Goal: Navigation & Orientation: Find specific page/section

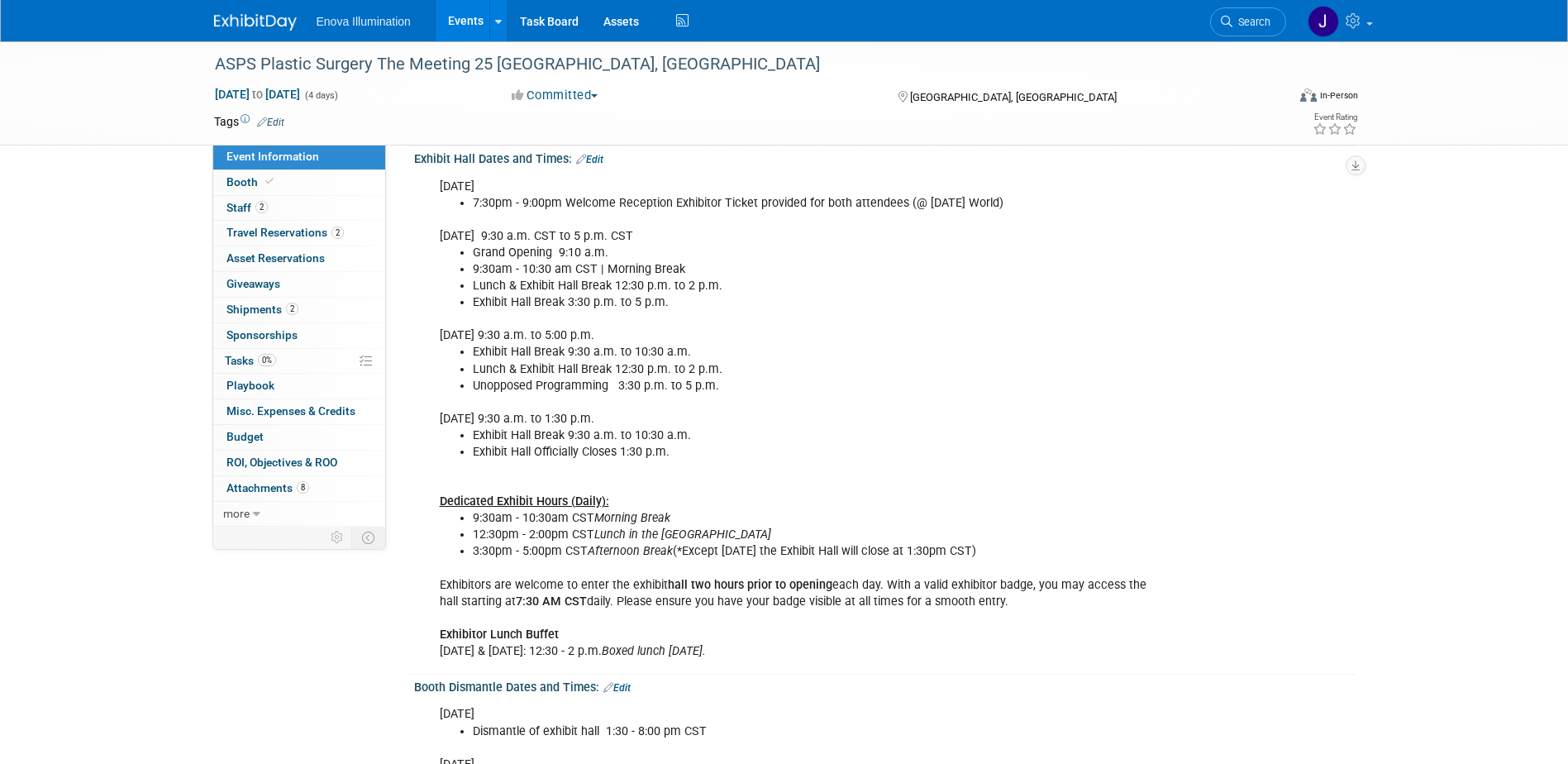
scroll to position [661, 0]
click at [248, 18] on img at bounding box center [255, 22] width 83 height 17
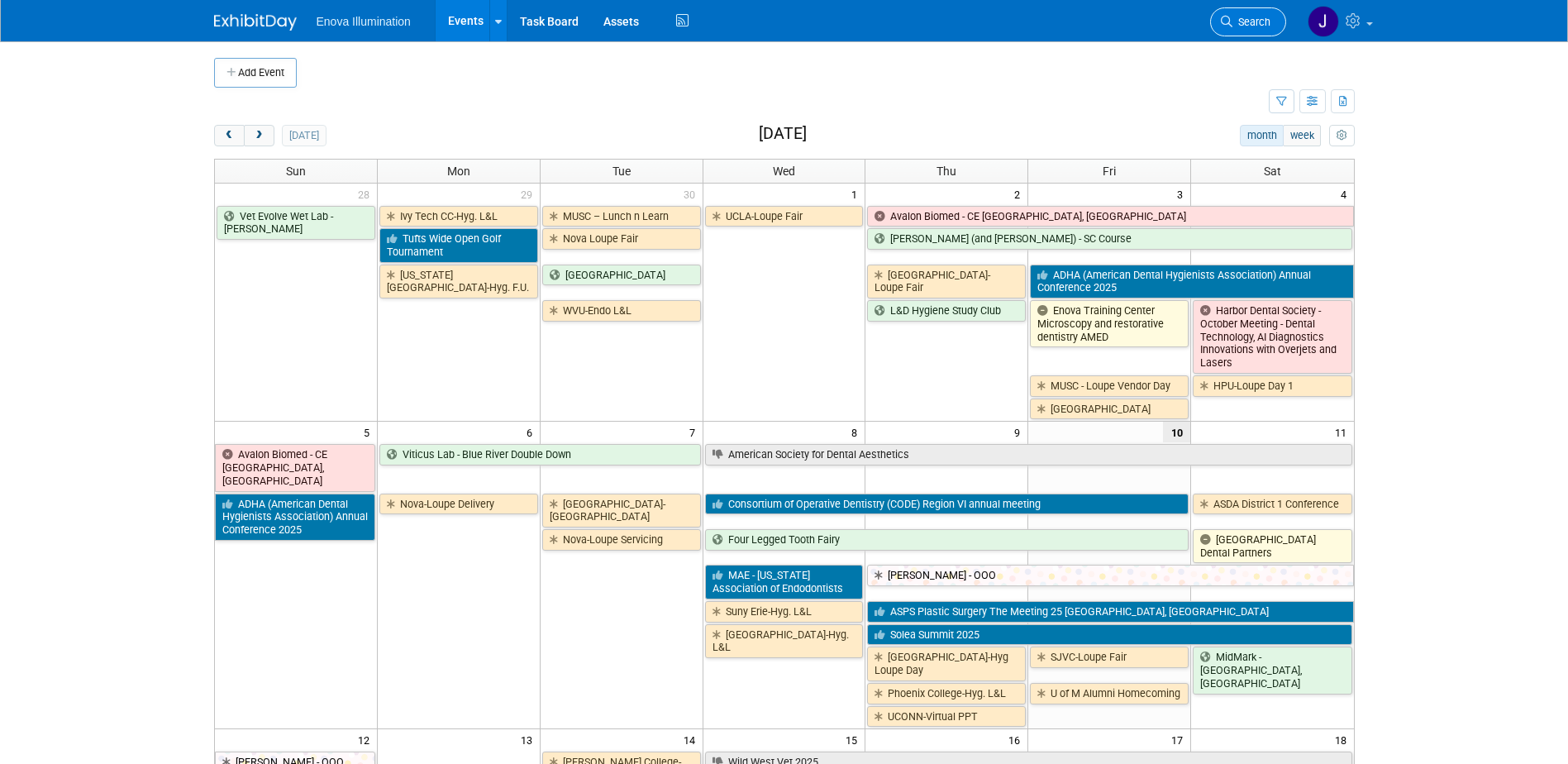
click at [1266, 24] on span "Search" at bounding box center [1251, 22] width 38 height 12
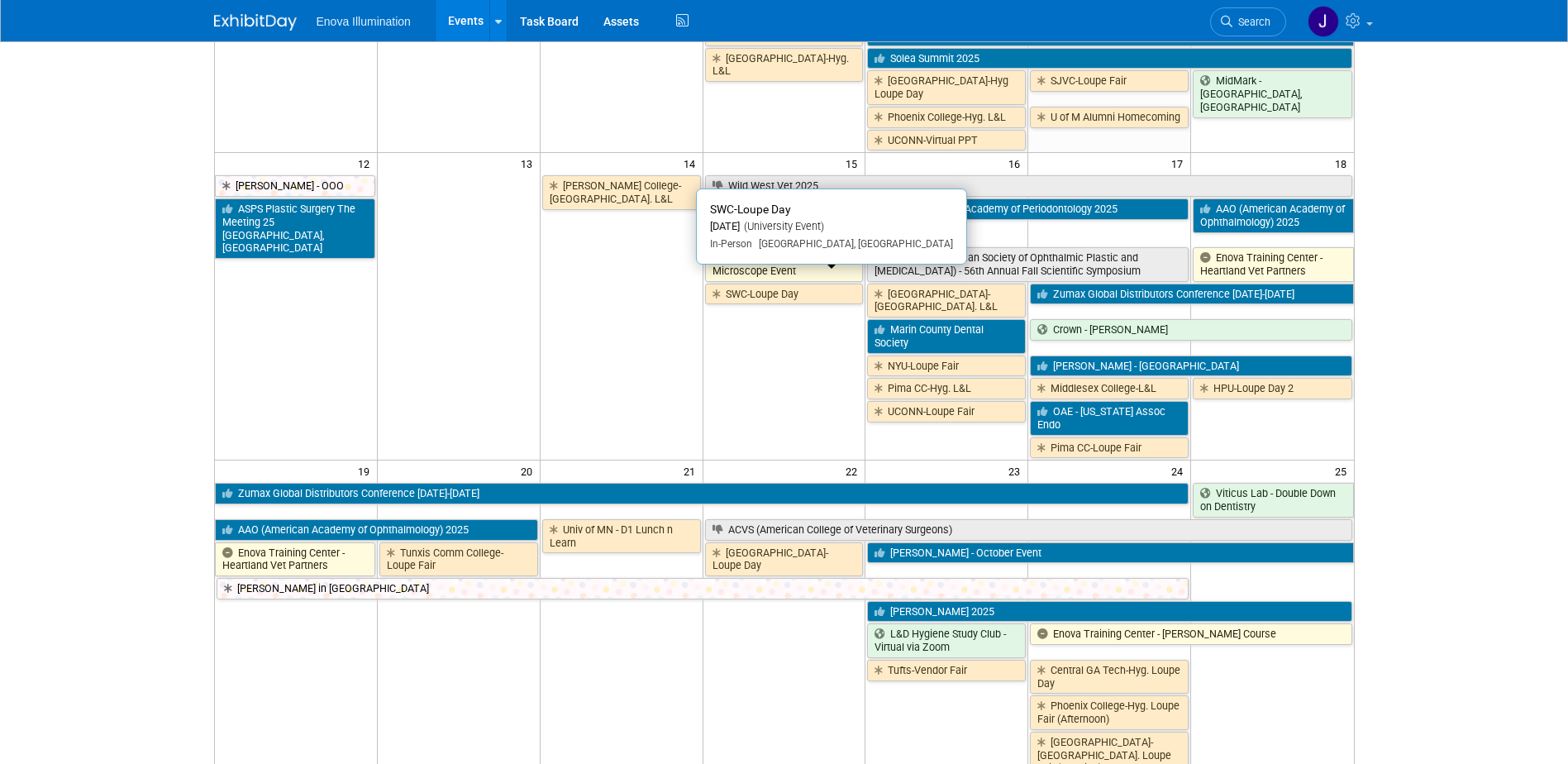
scroll to position [579, 0]
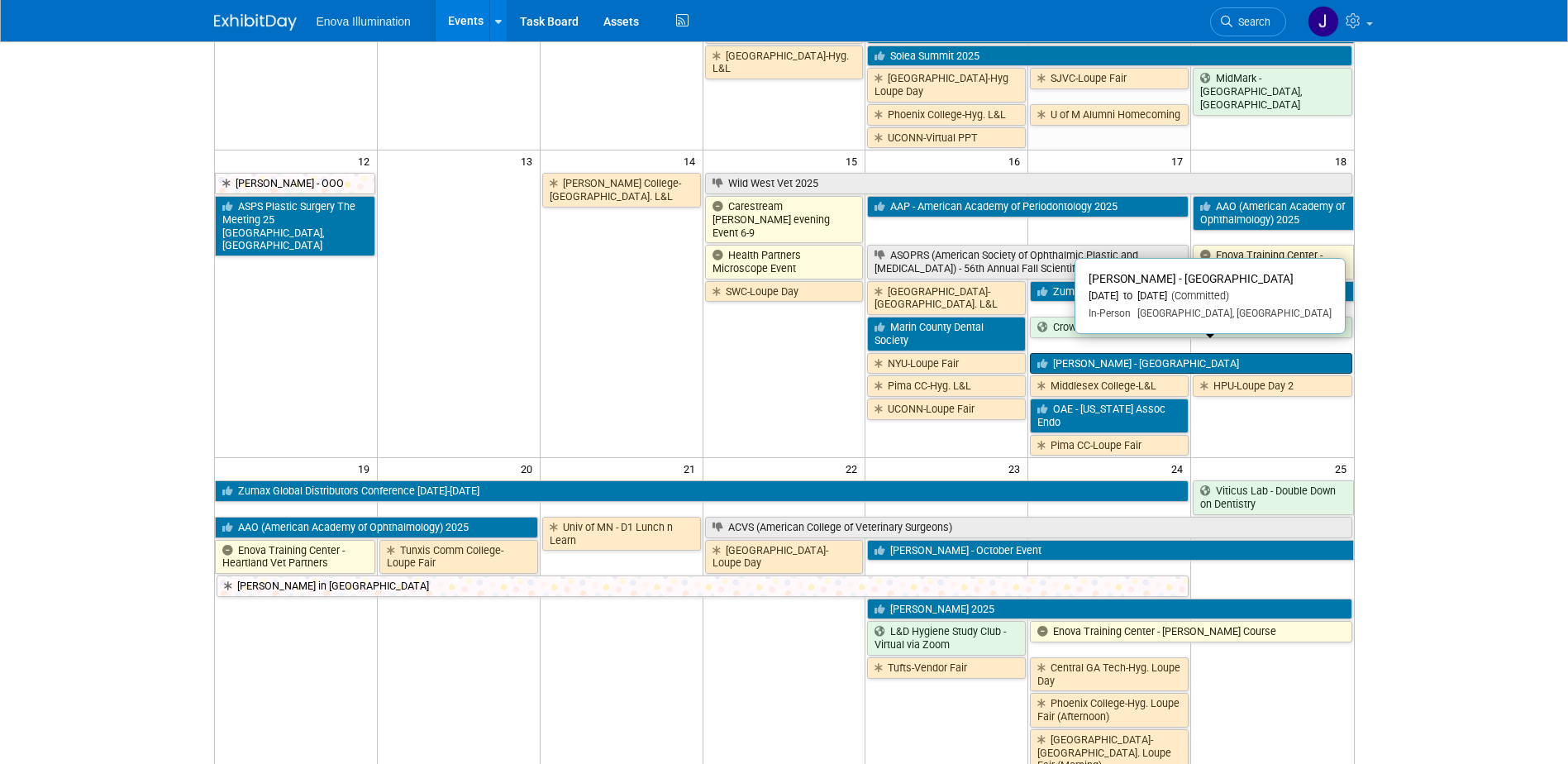
click at [1105, 353] on link "[PERSON_NAME] - [GEOGRAPHIC_DATA]" at bounding box center [1190, 363] width 321 height 22
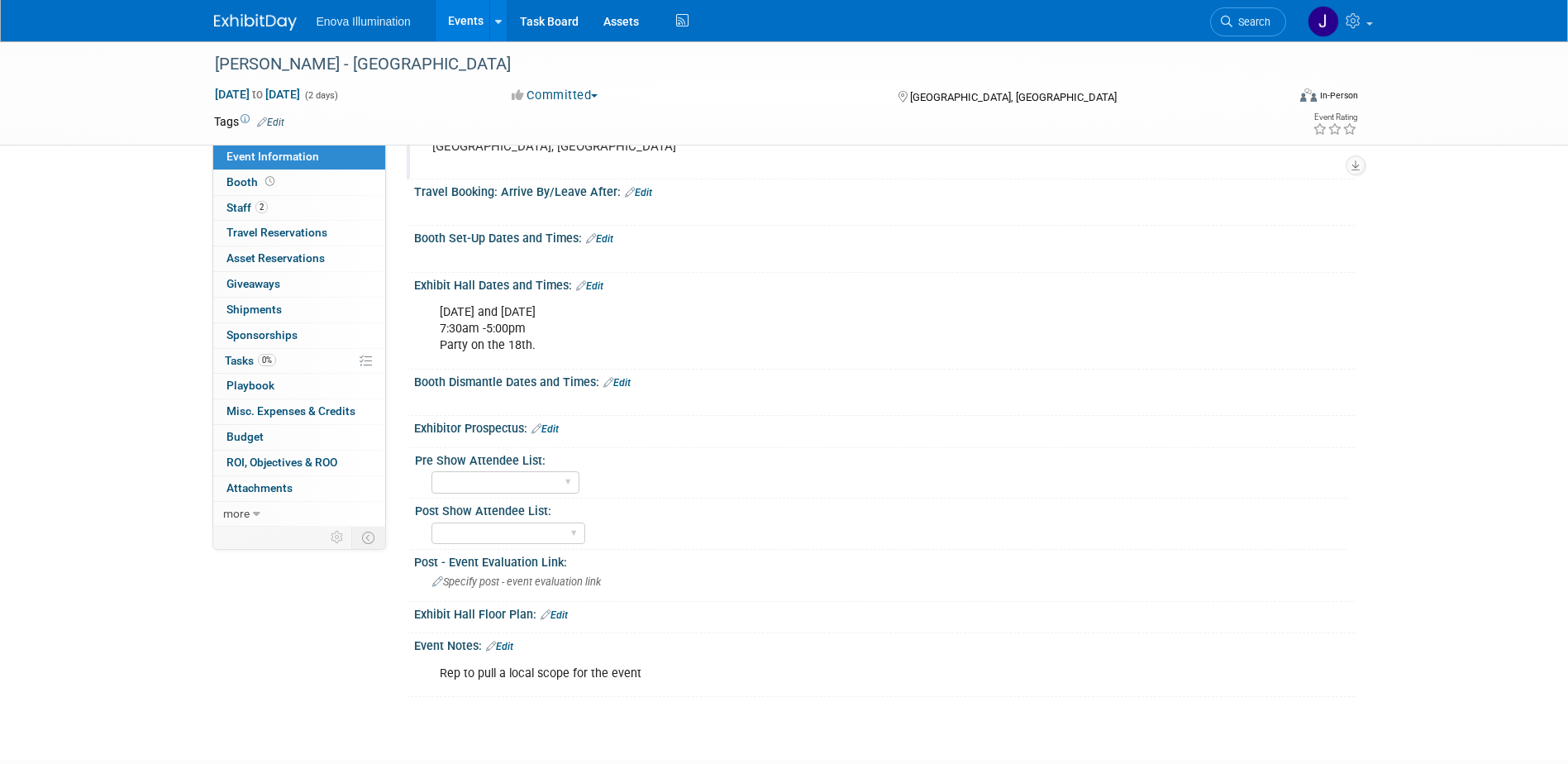
scroll to position [248, 0]
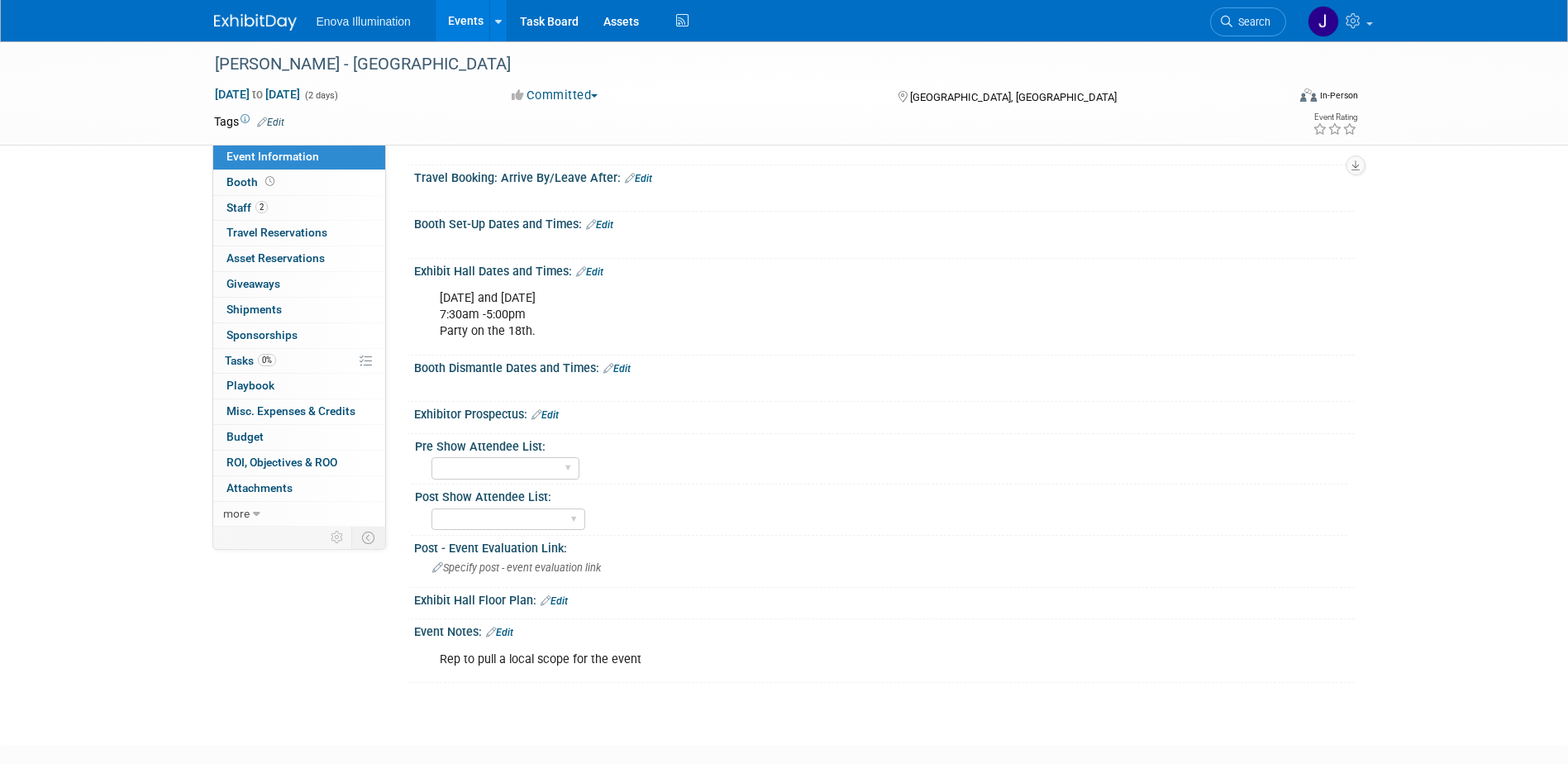
click at [224, 27] on img at bounding box center [255, 22] width 83 height 17
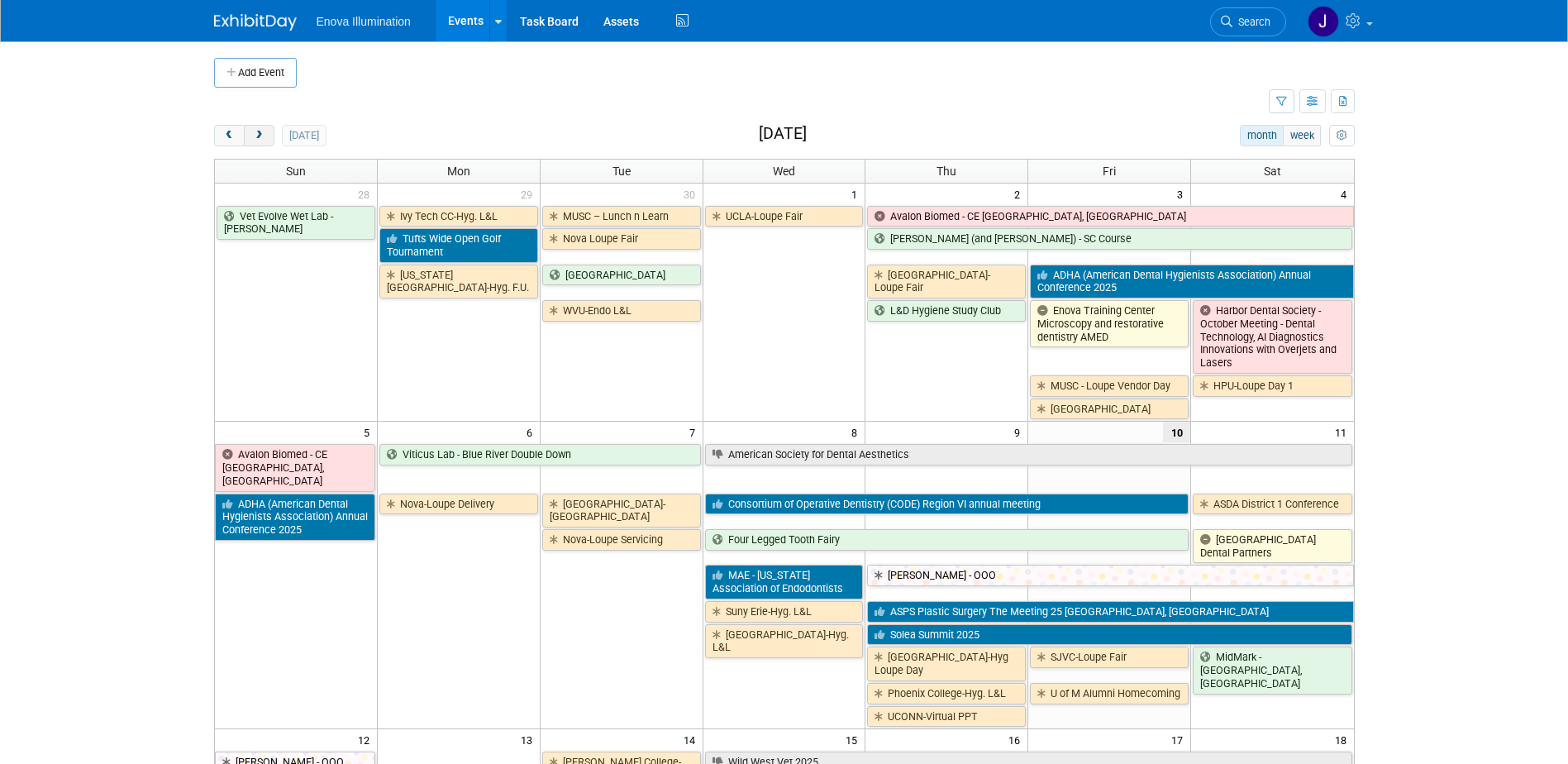
click at [257, 137] on span "next" at bounding box center [259, 136] width 12 height 10
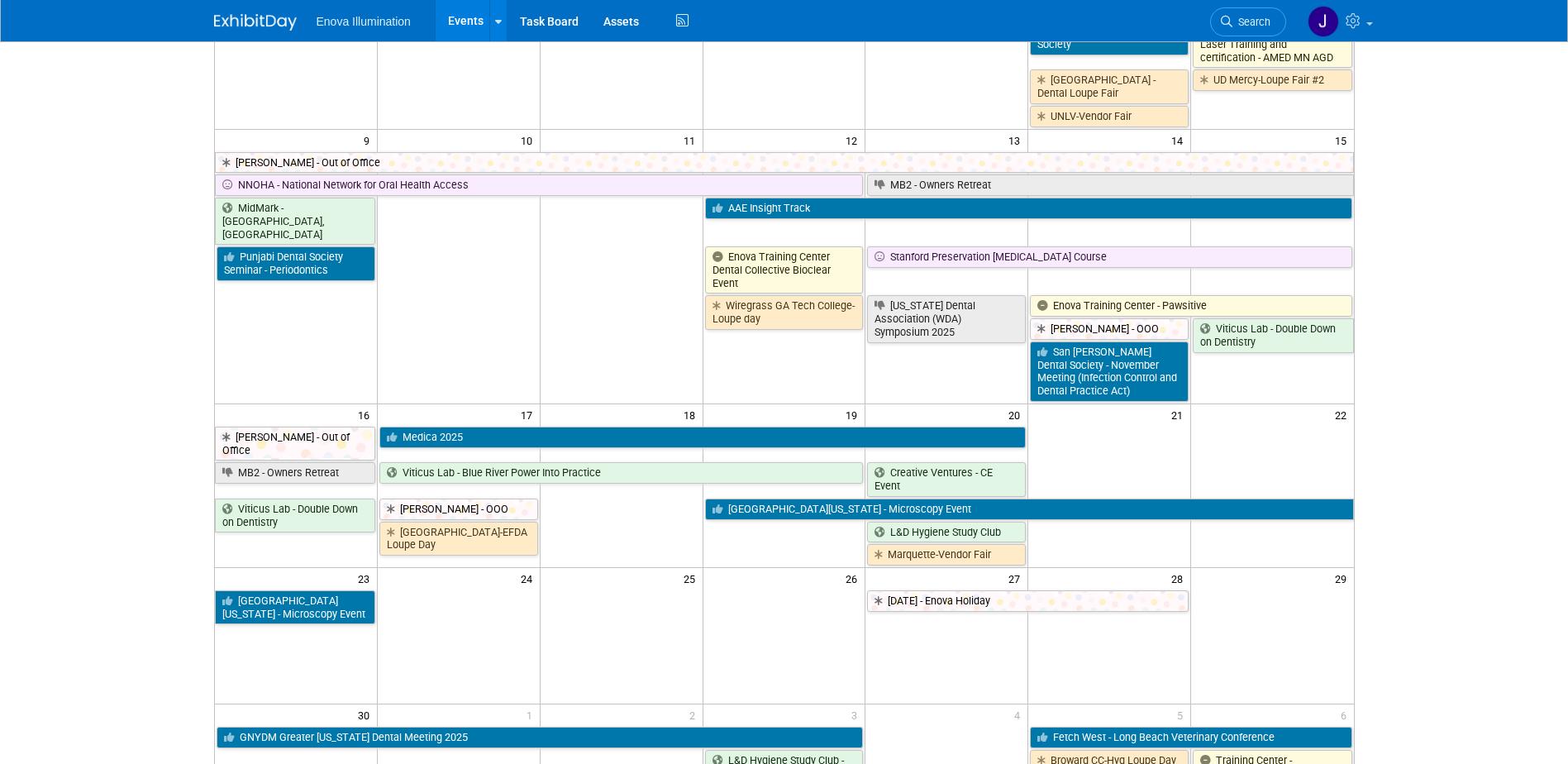
scroll to position [744, 0]
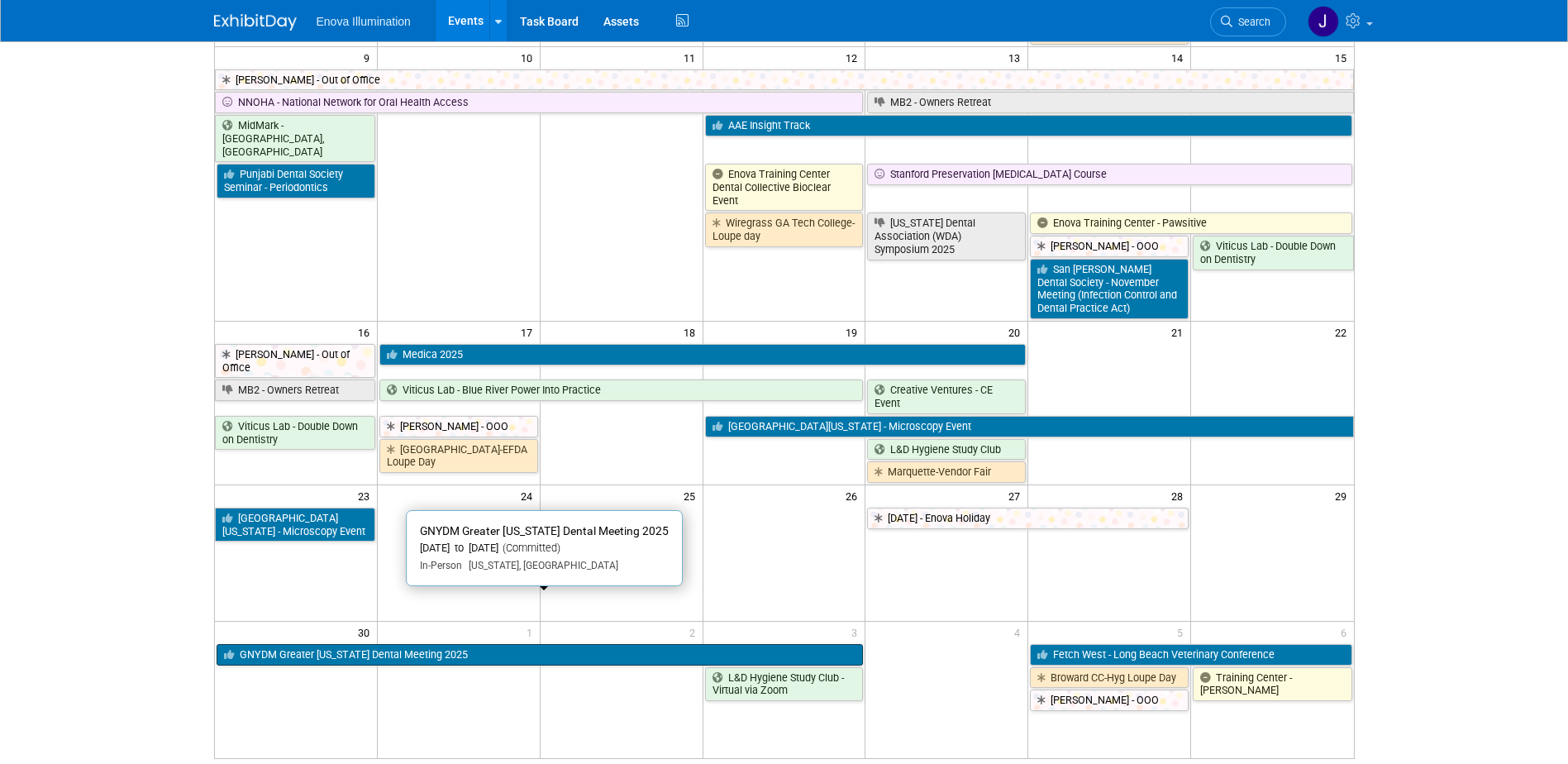
click at [531, 644] on link "GNYDM Greater [US_STATE] Dental Meeting 2025" at bounding box center [540, 654] width 647 height 22
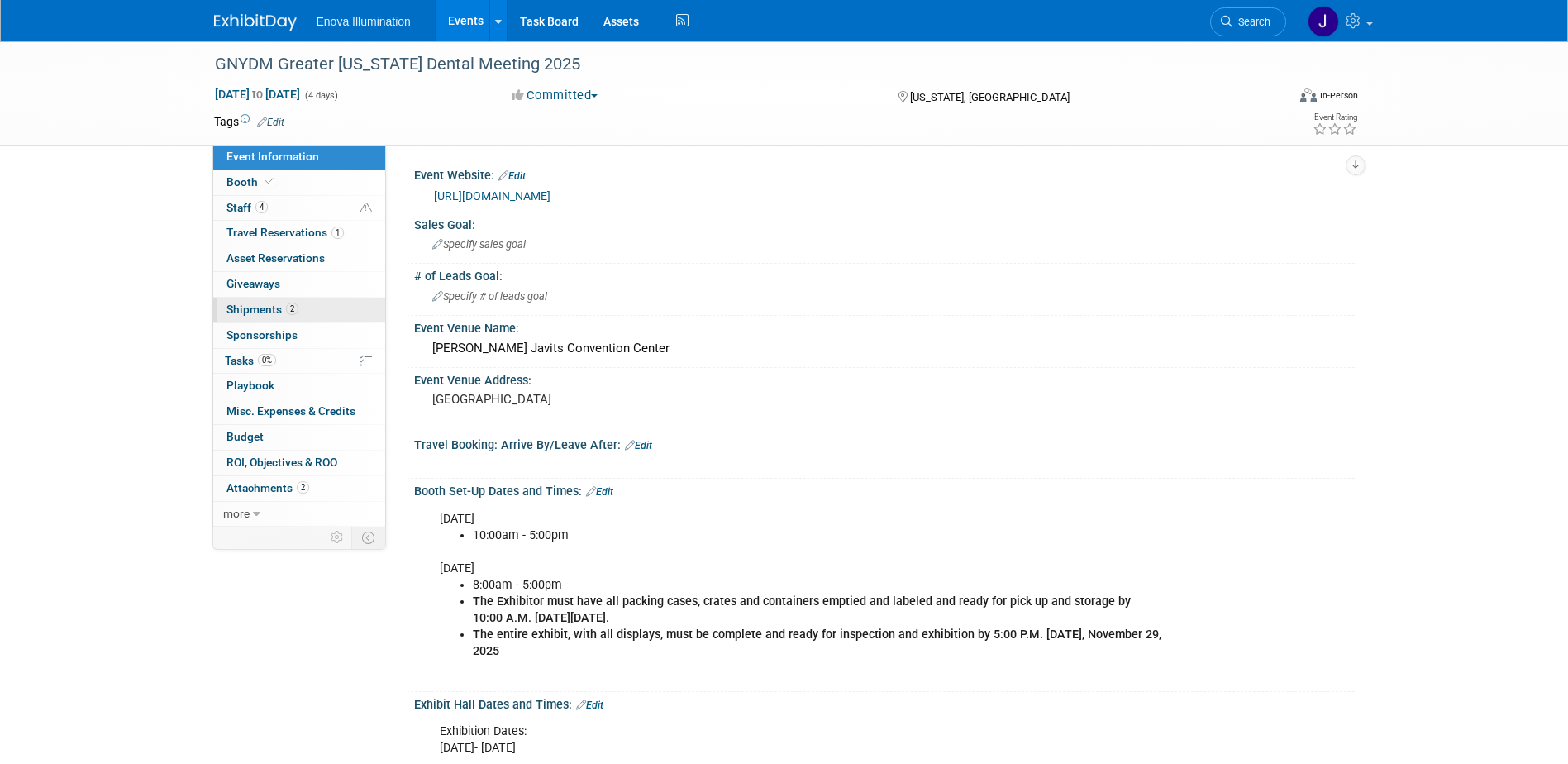
click at [246, 308] on span "Shipments 2" at bounding box center [262, 308] width 72 height 13
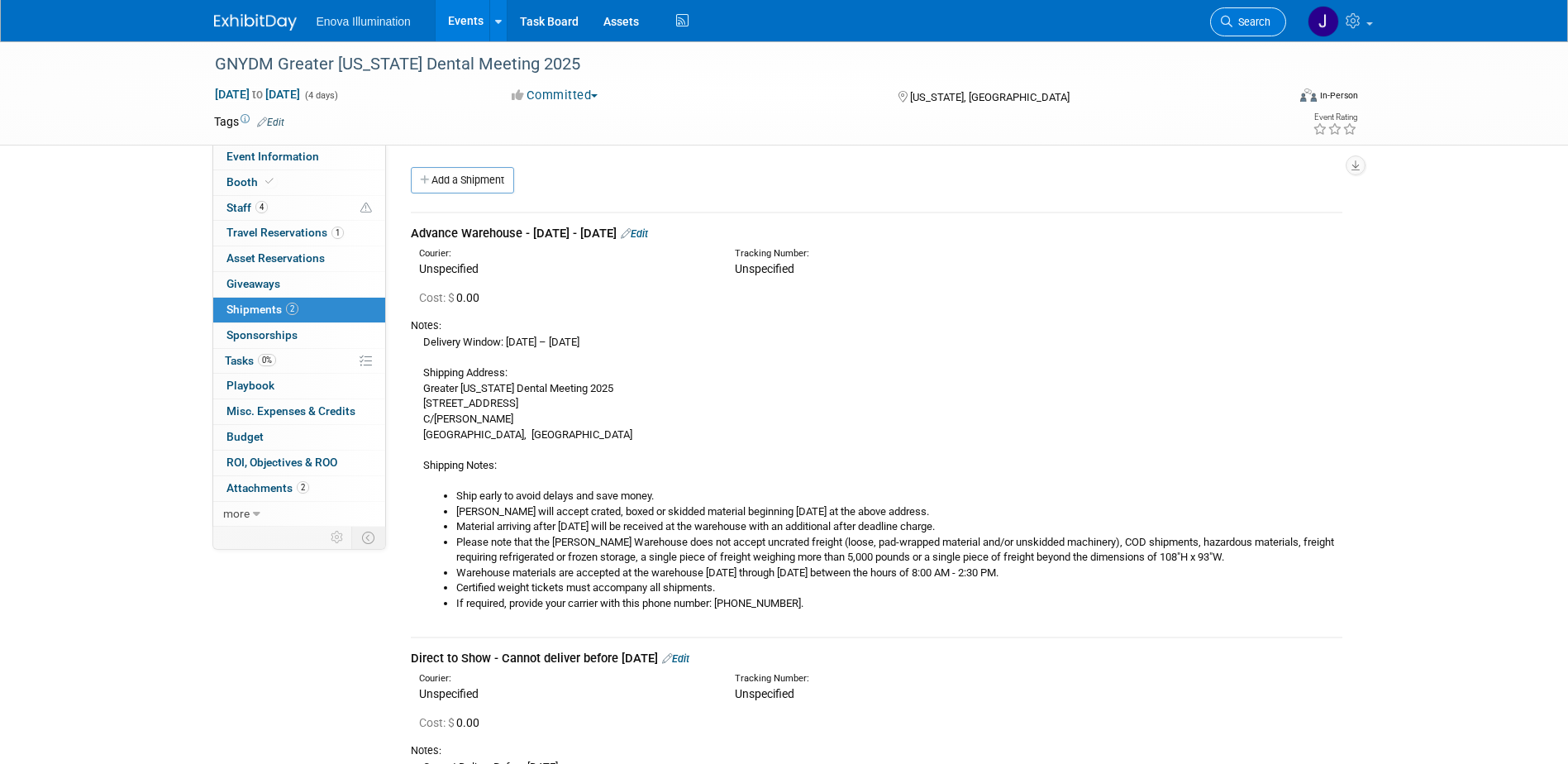
click at [1241, 29] on link "Search" at bounding box center [1248, 22] width 76 height 29
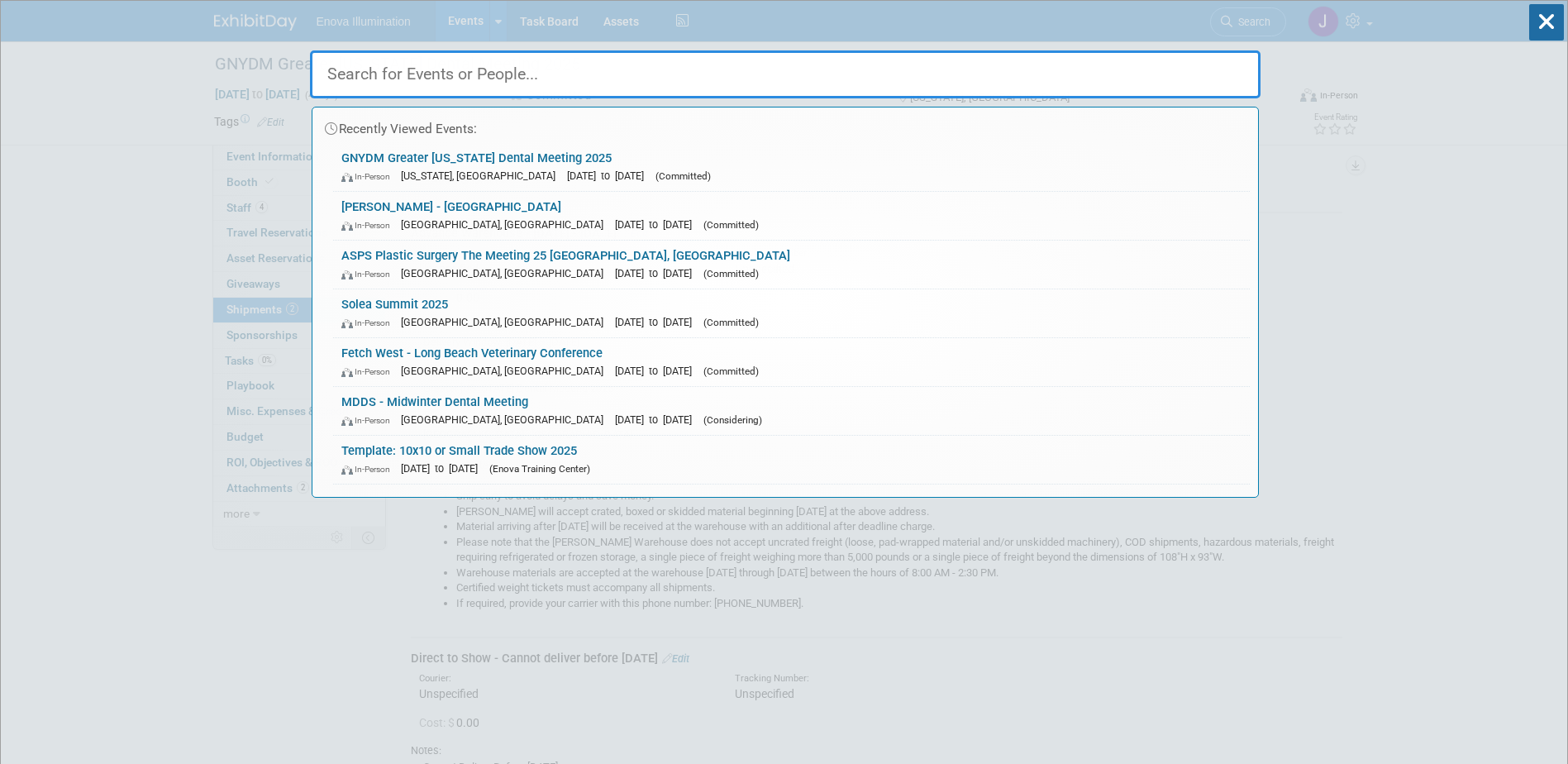
click at [848, 79] on input "text" at bounding box center [785, 74] width 950 height 48
click at [436, 361] on link "Fetch West - Long Beach Veterinary Conference In-Person Long Beach, CA Dec 5, 2…" at bounding box center [791, 361] width 917 height 48
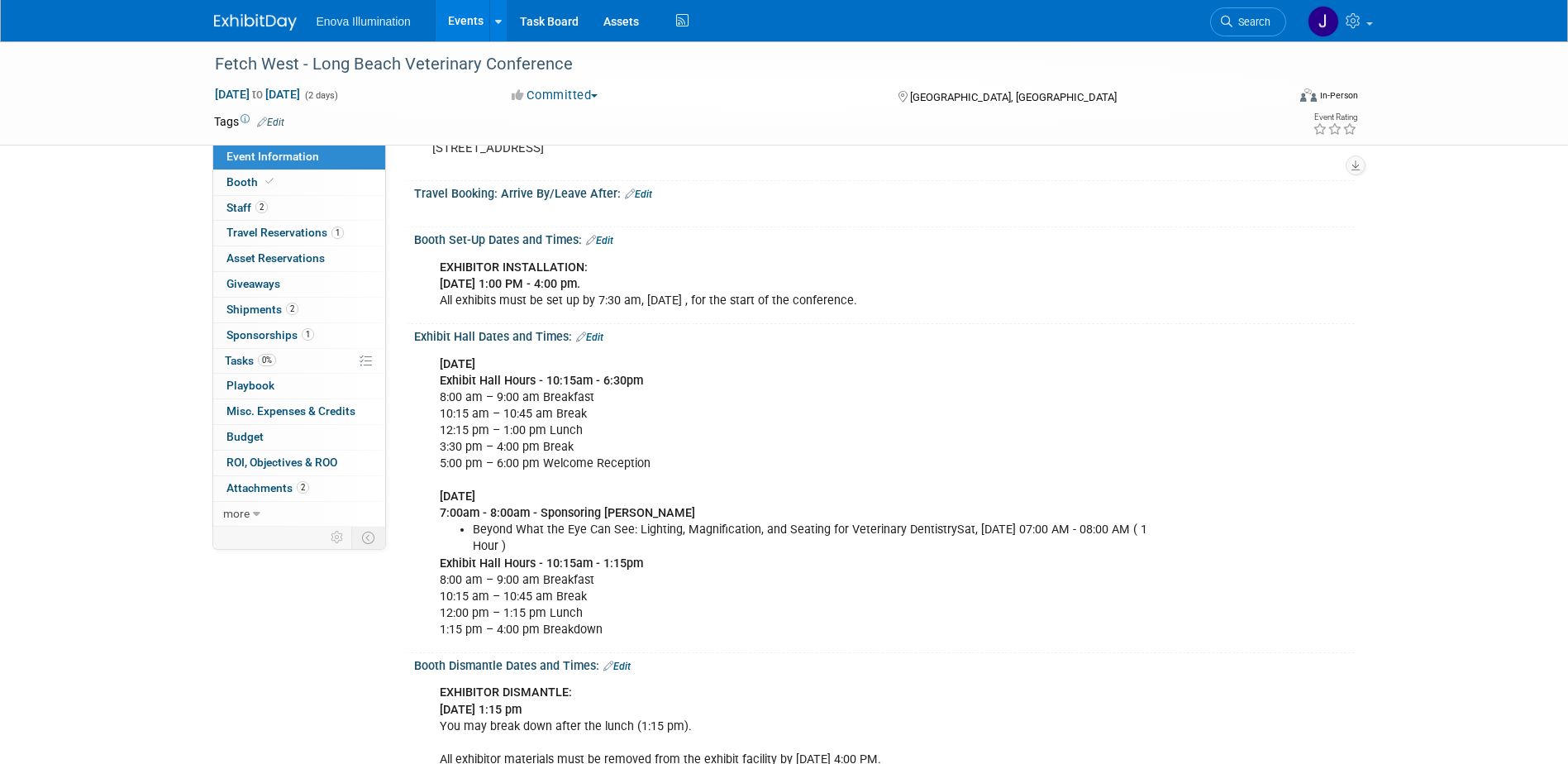
scroll to position [248, 0]
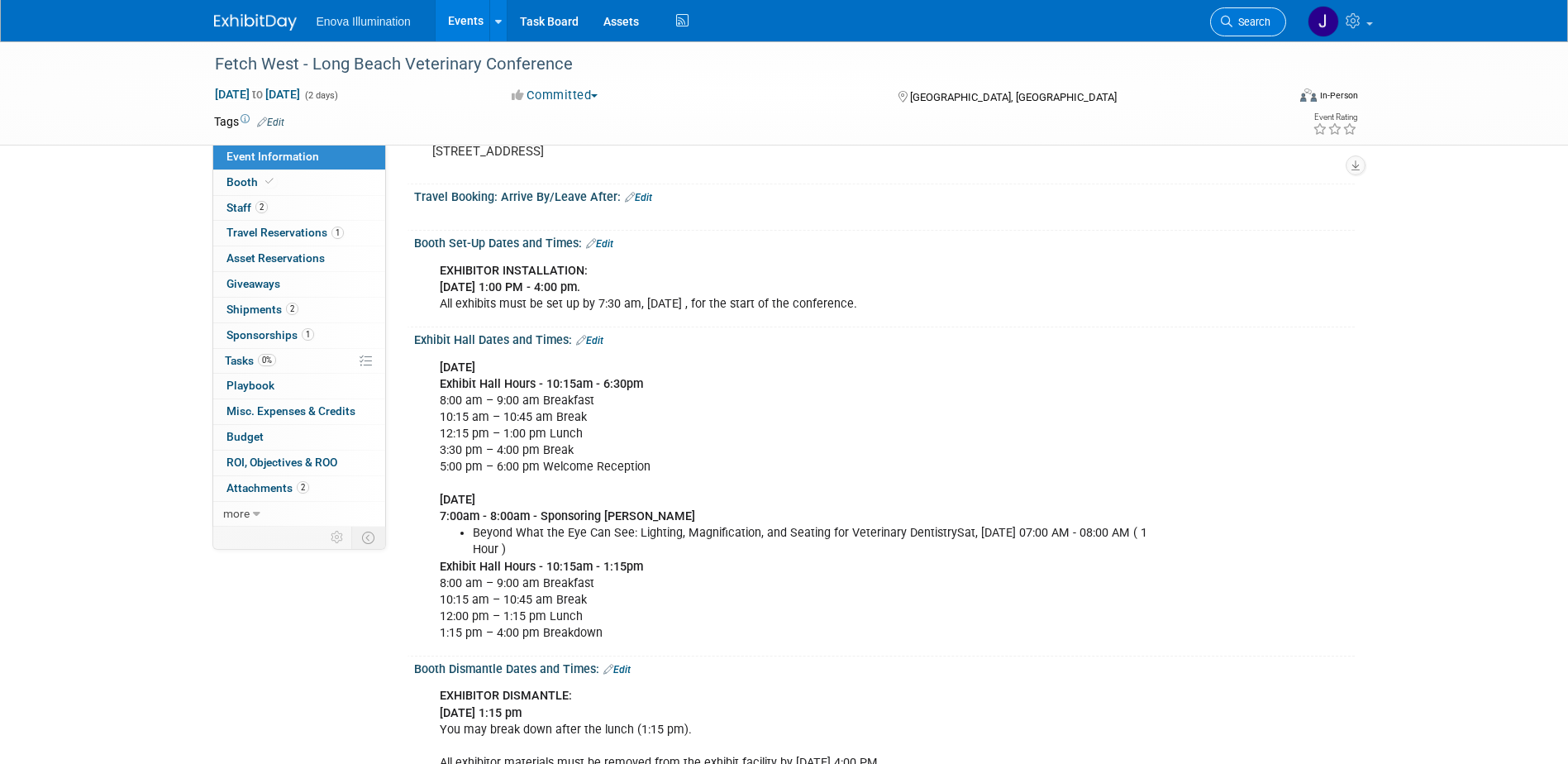
click at [1262, 16] on span "Search" at bounding box center [1251, 22] width 38 height 12
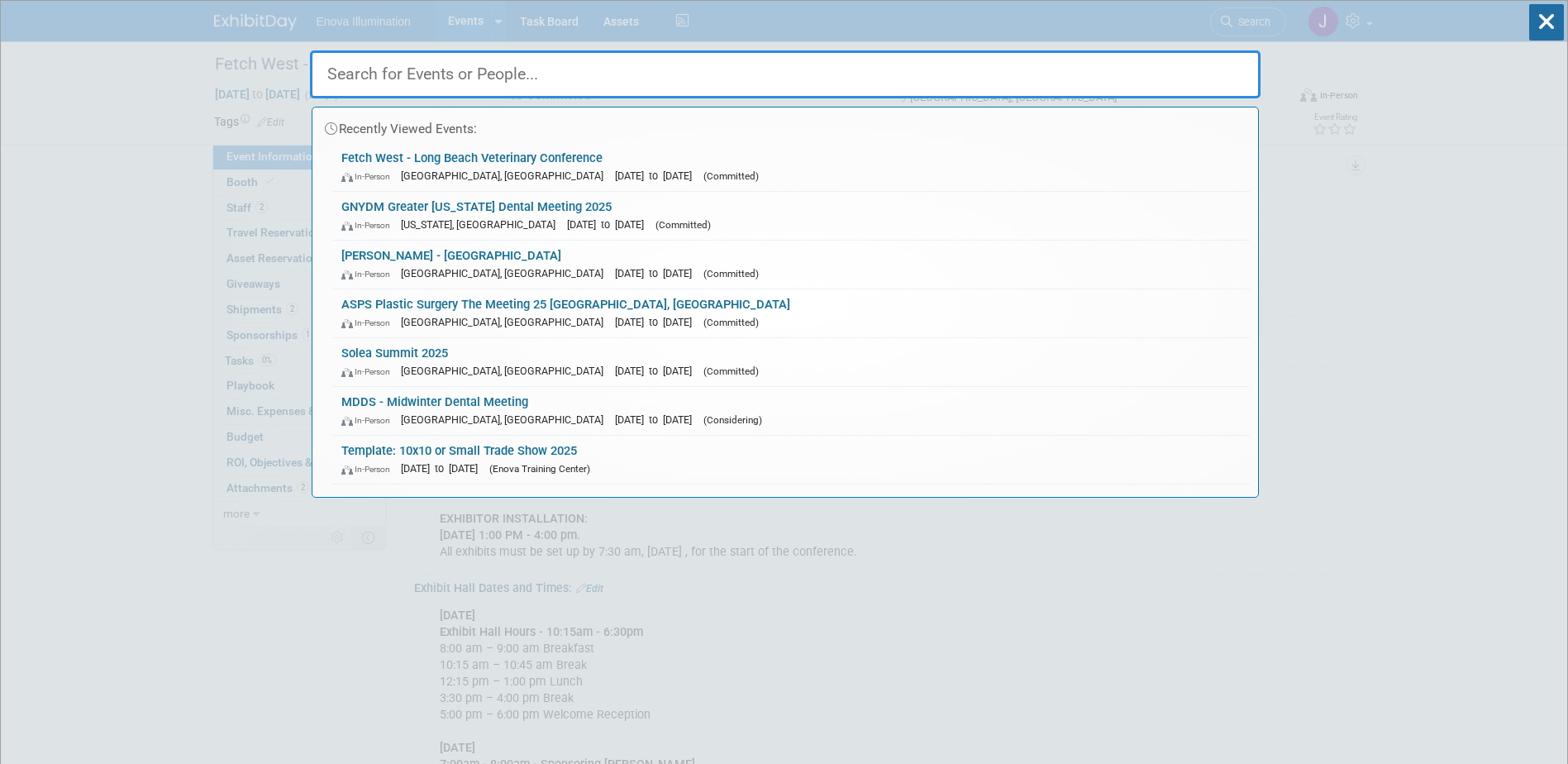
click at [1175, 73] on input "text" at bounding box center [785, 74] width 950 height 48
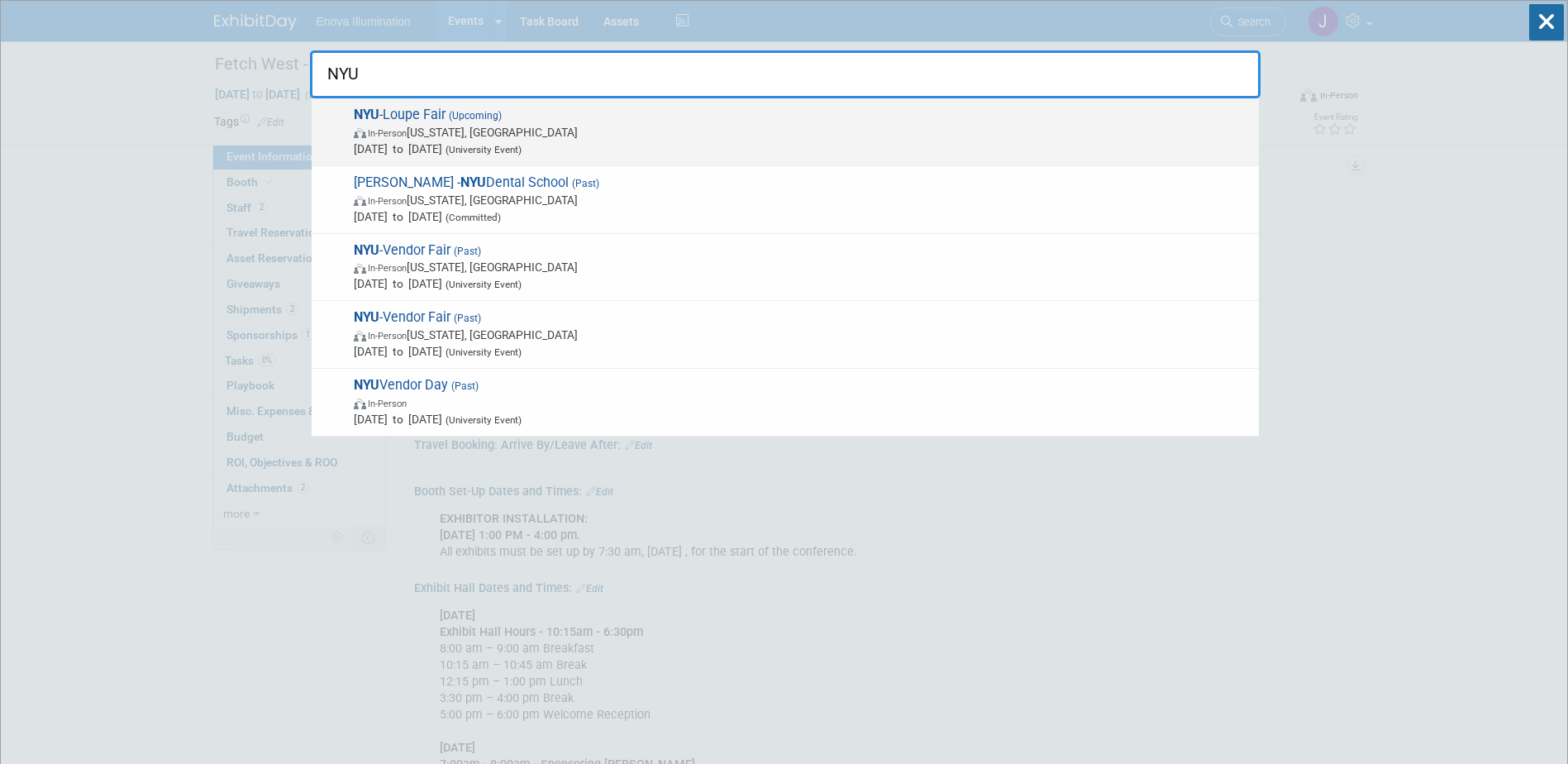
type input "NYU"
click at [468, 112] on span "(Upcoming)" at bounding box center [473, 115] width 56 height 11
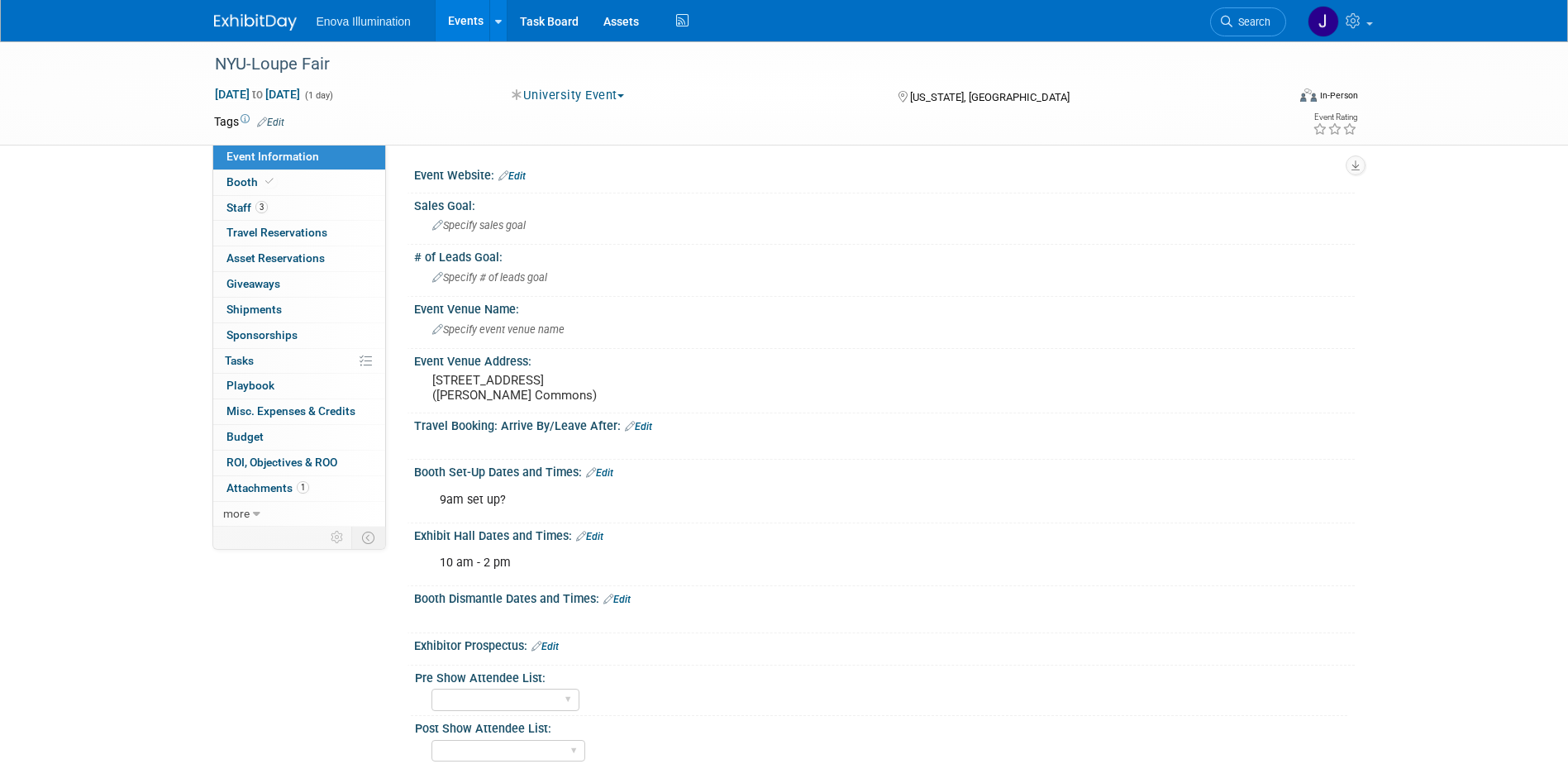
click at [303, 201] on link "3 Staff 3" at bounding box center [299, 208] width 172 height 24
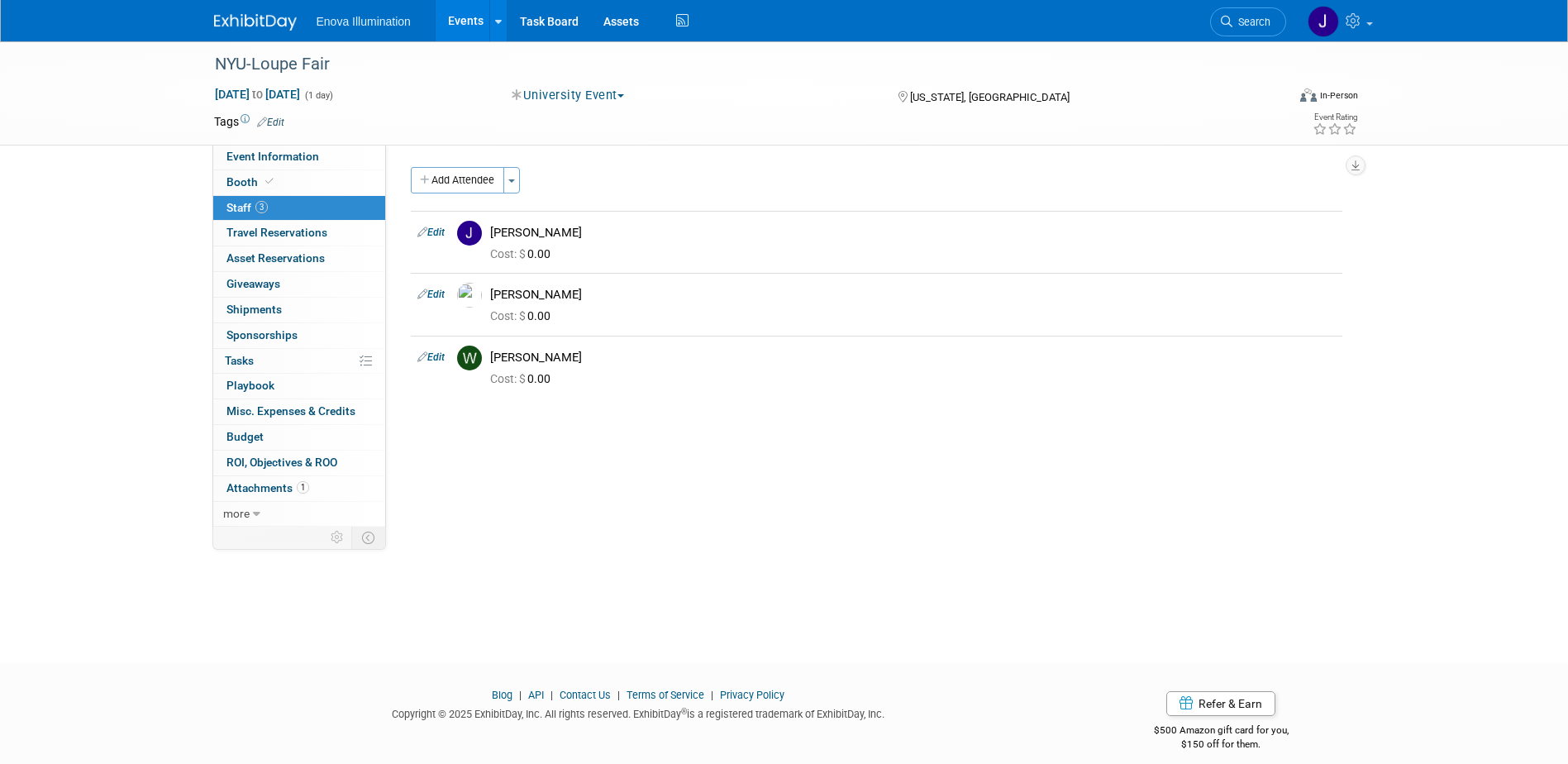
click at [261, 16] on img at bounding box center [255, 22] width 83 height 17
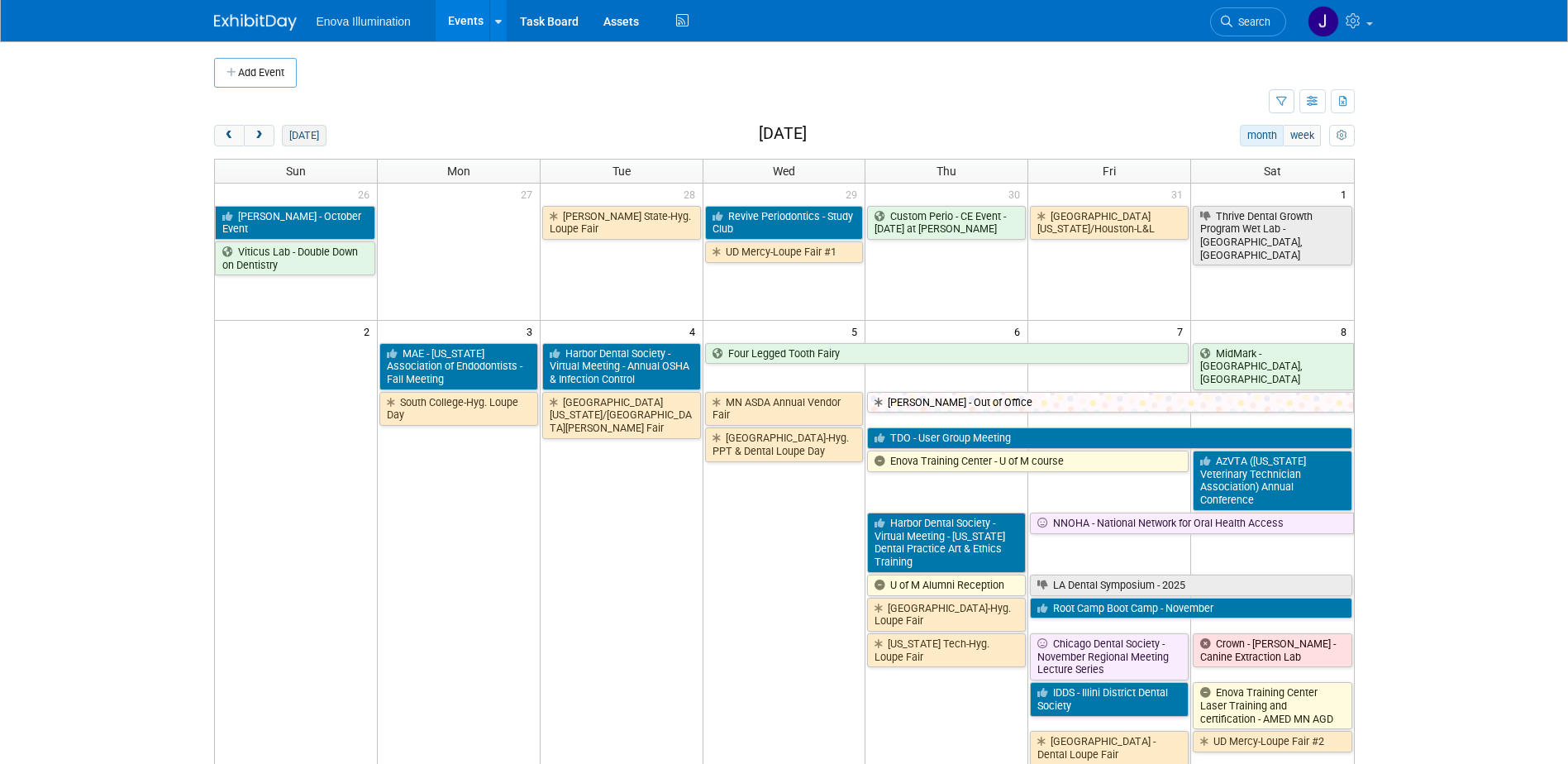
click at [300, 142] on button "[DATE]" at bounding box center [304, 135] width 44 height 22
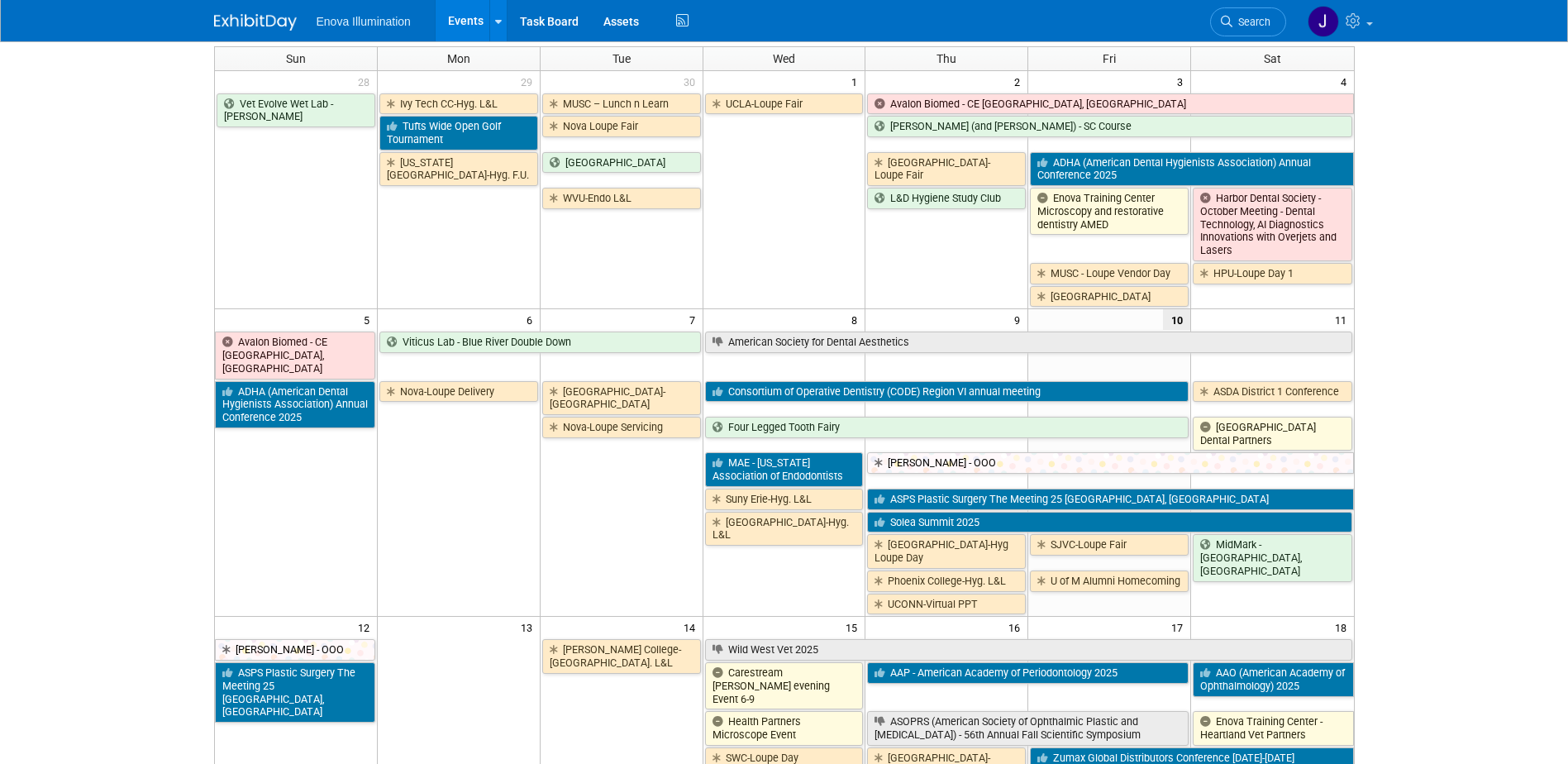
scroll to position [83, 0]
